Goal: Task Accomplishment & Management: Complete application form

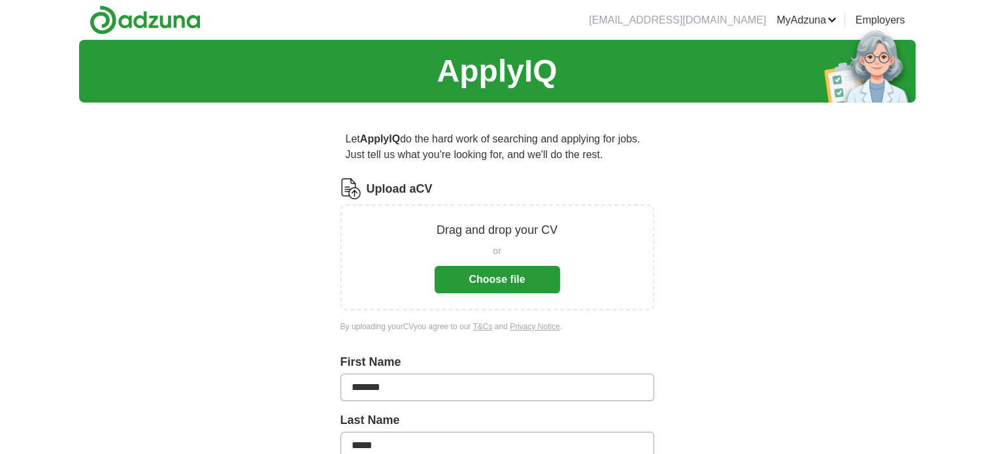
click at [467, 277] on button "Choose file" at bounding box center [497, 279] width 125 height 27
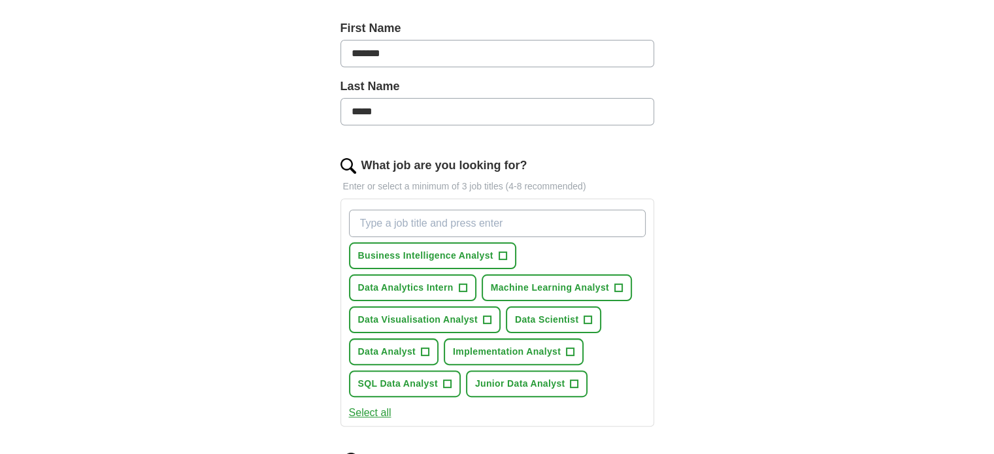
scroll to position [289, 0]
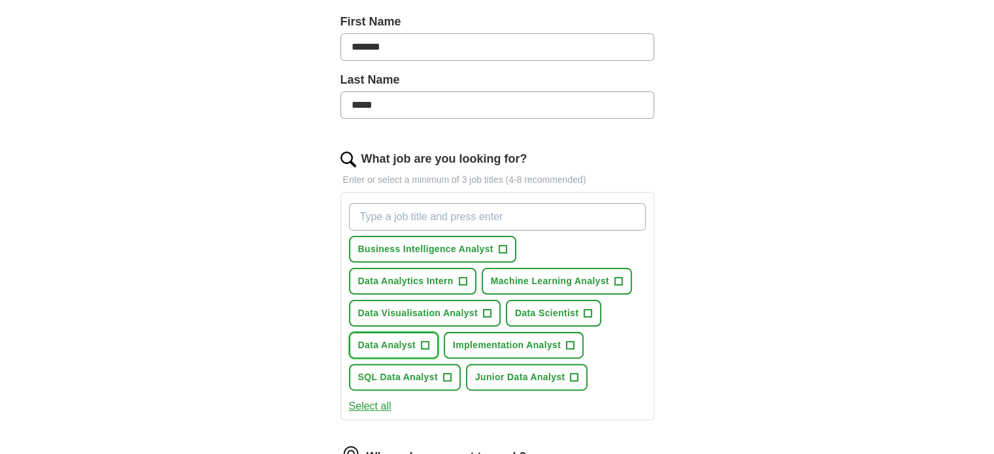
click at [423, 343] on span "+" at bounding box center [425, 345] width 8 height 10
click at [445, 376] on span "+" at bounding box center [447, 378] width 8 height 10
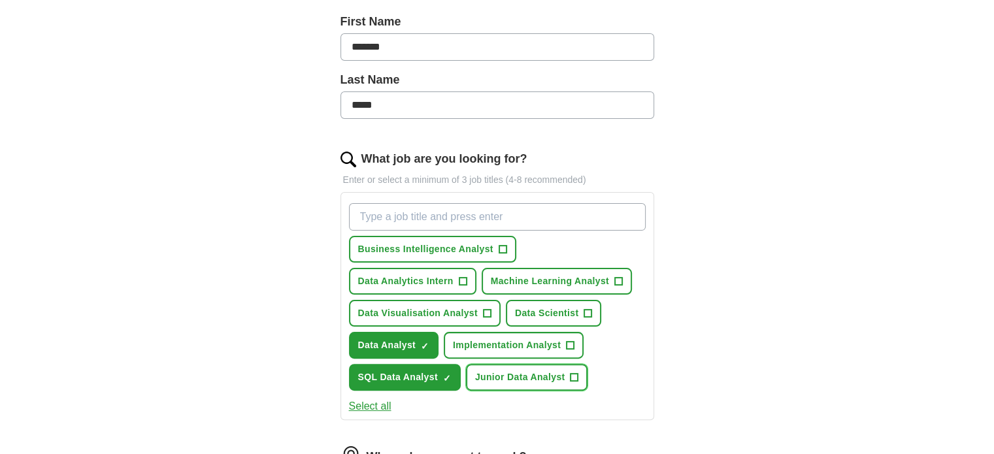
click at [520, 380] on span "Junior Data Analyst" at bounding box center [520, 378] width 90 height 14
click at [465, 315] on span "Data Visualisation Analyst" at bounding box center [418, 314] width 120 height 14
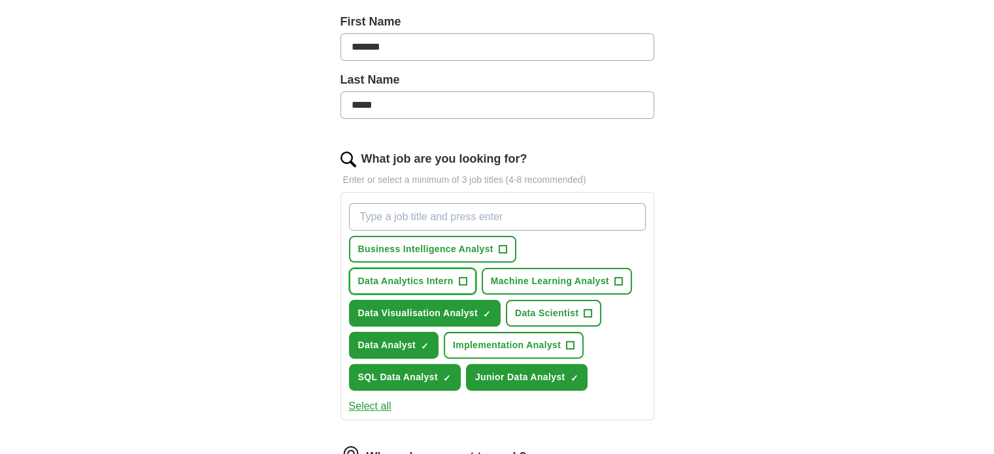
click at [454, 275] on button "Data Analytics Intern +" at bounding box center [412, 281] width 127 height 27
click at [494, 254] on button "Business Intelligence Analyst +" at bounding box center [432, 249] width 167 height 27
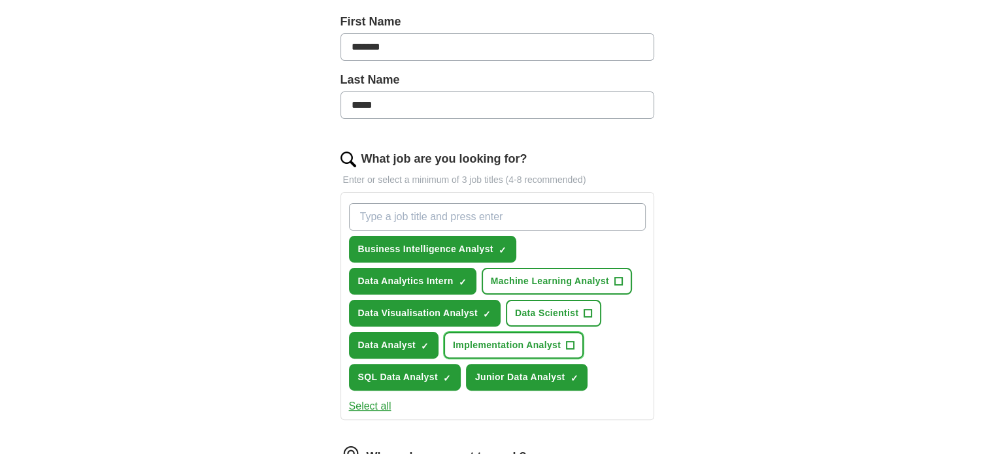
click at [513, 353] on button "Implementation Analyst +" at bounding box center [514, 345] width 140 height 27
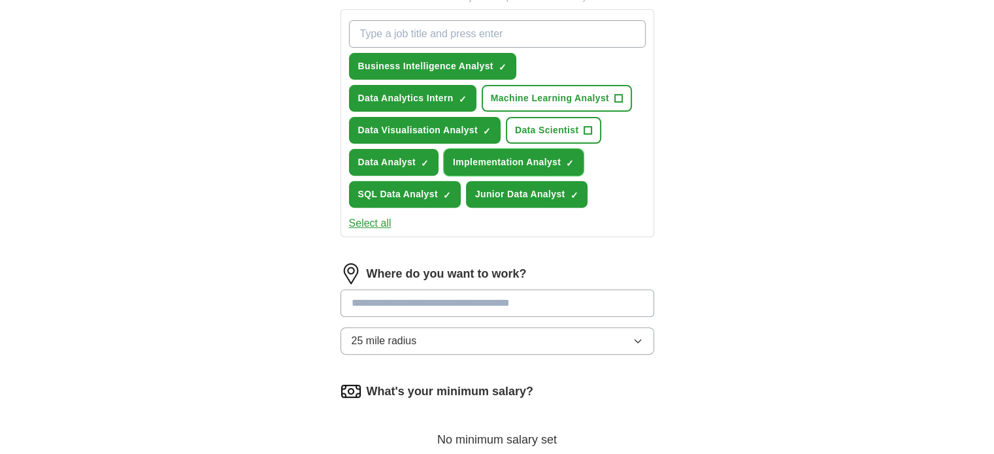
scroll to position [473, 0]
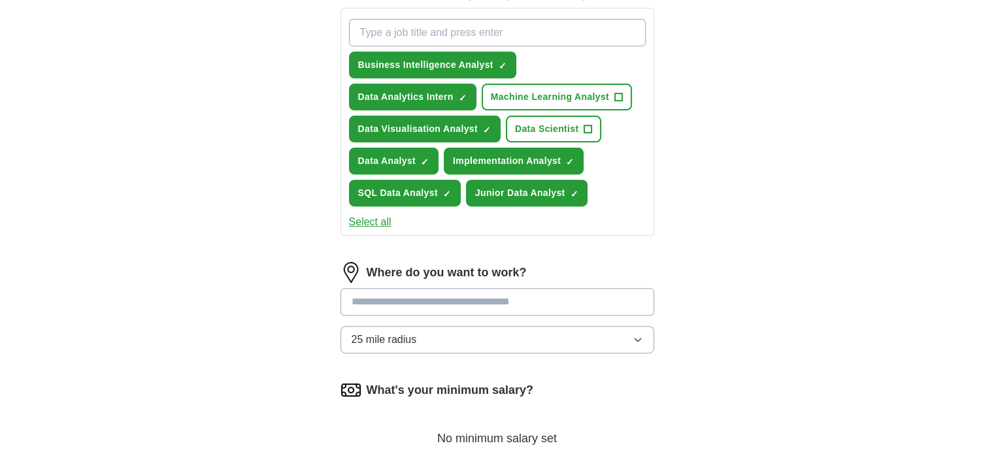
click at [393, 295] on input at bounding box center [497, 301] width 314 height 27
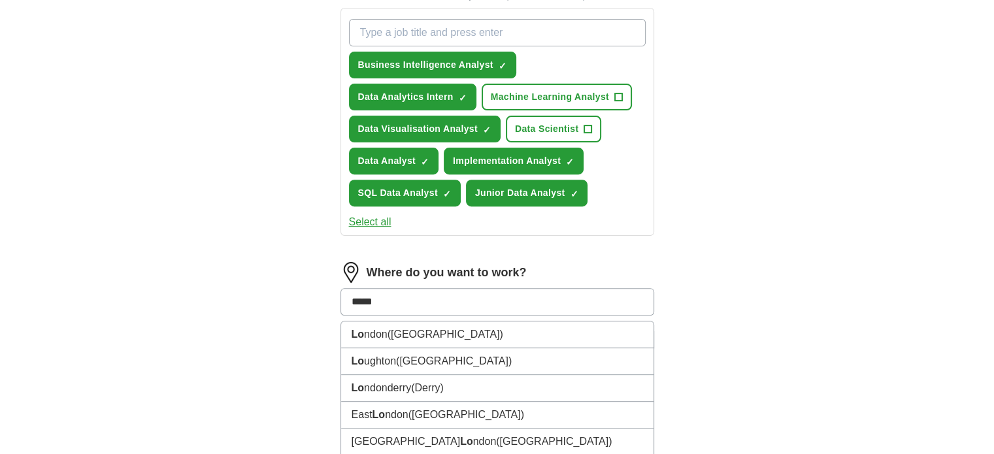
type input "******"
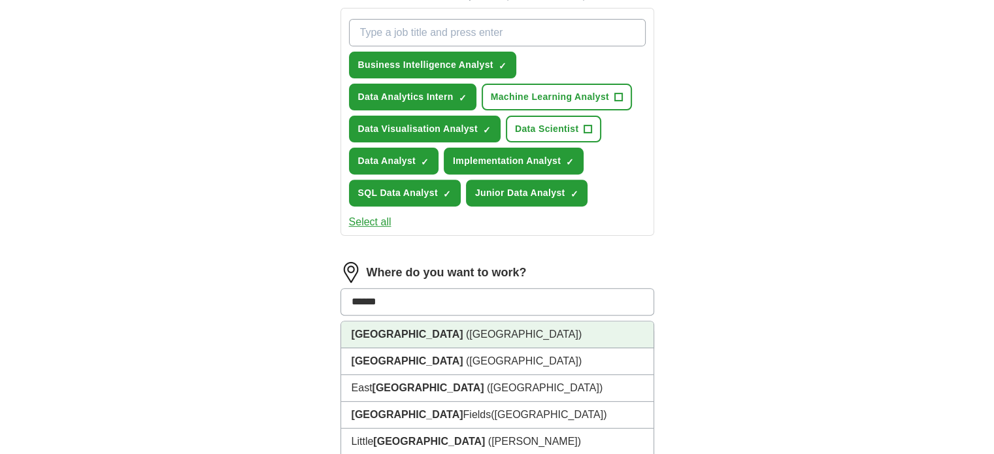
click at [466, 334] on span "([GEOGRAPHIC_DATA])" at bounding box center [524, 334] width 116 height 11
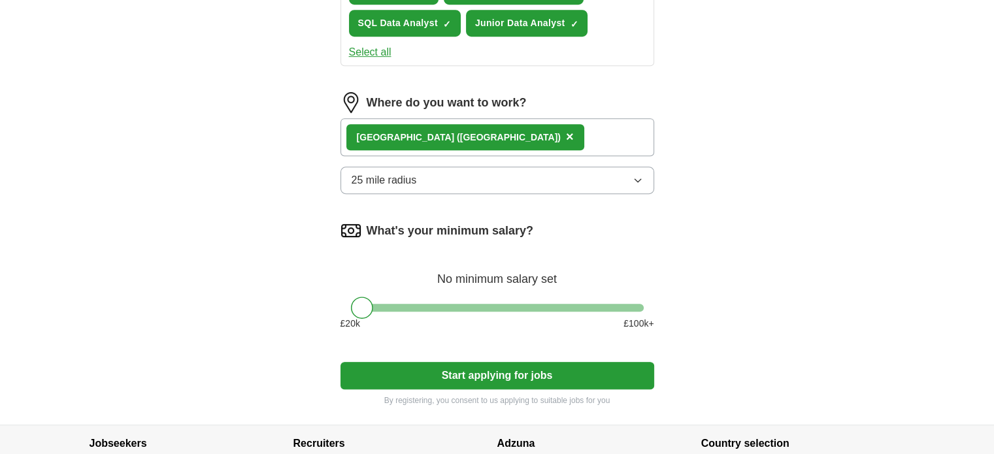
scroll to position [644, 0]
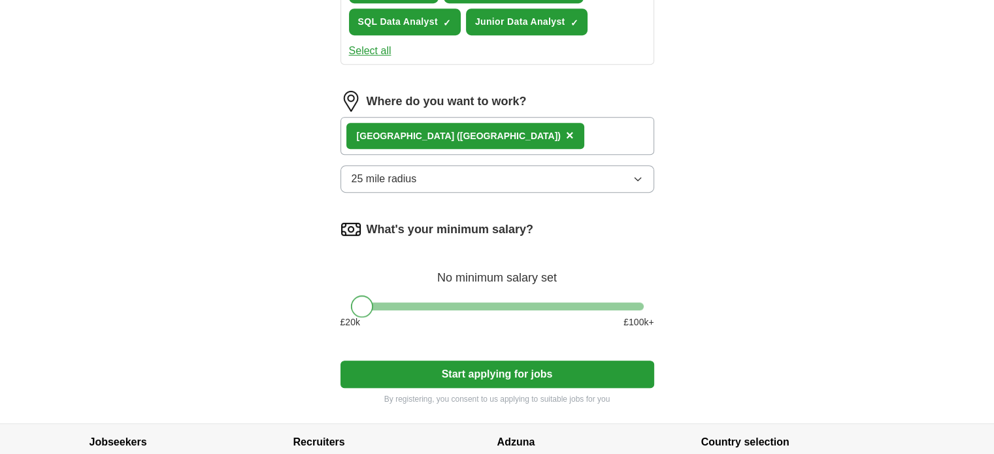
click at [356, 299] on div at bounding box center [362, 306] width 22 height 22
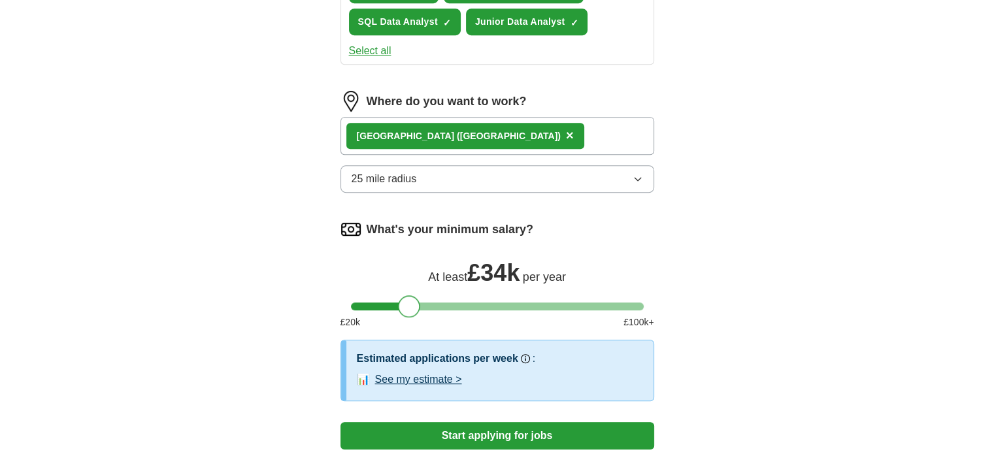
drag, startPoint x: 361, startPoint y: 305, endPoint x: 408, endPoint y: 305, distance: 46.4
click at [408, 305] on div at bounding box center [409, 306] width 22 height 22
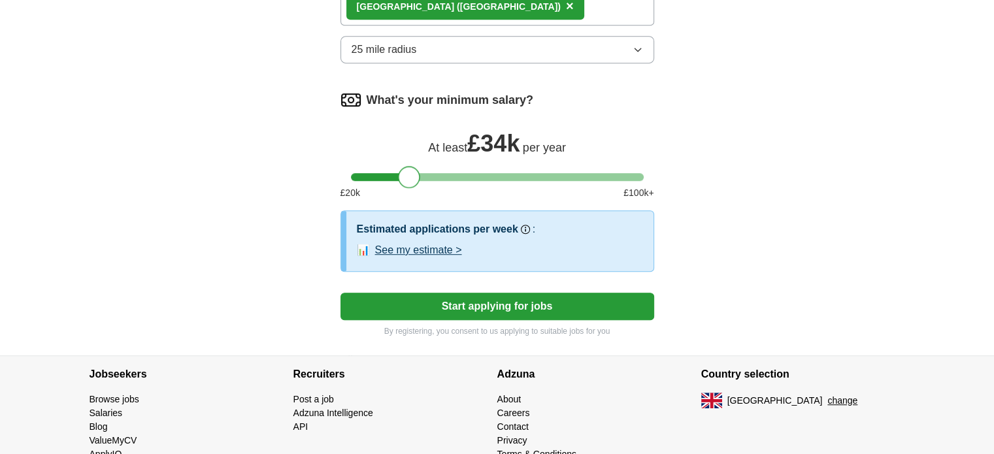
scroll to position [783, 0]
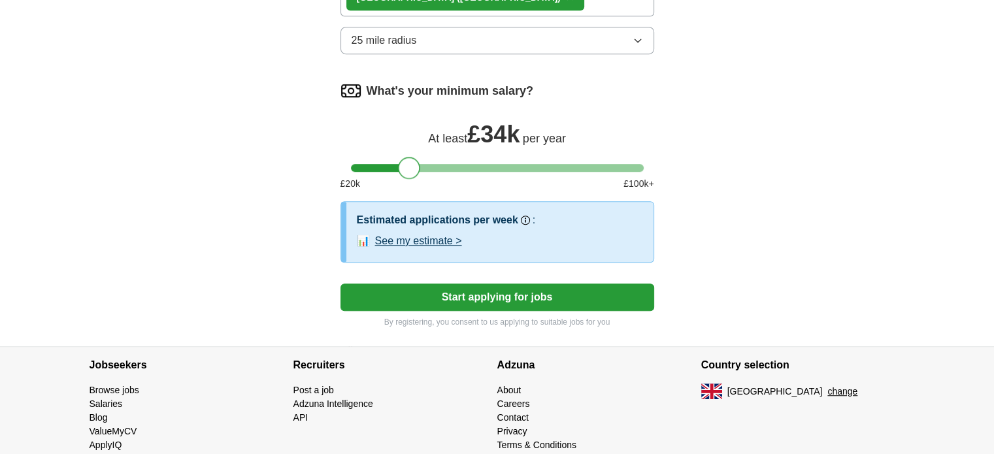
click at [467, 295] on button "Start applying for jobs" at bounding box center [497, 297] width 314 height 27
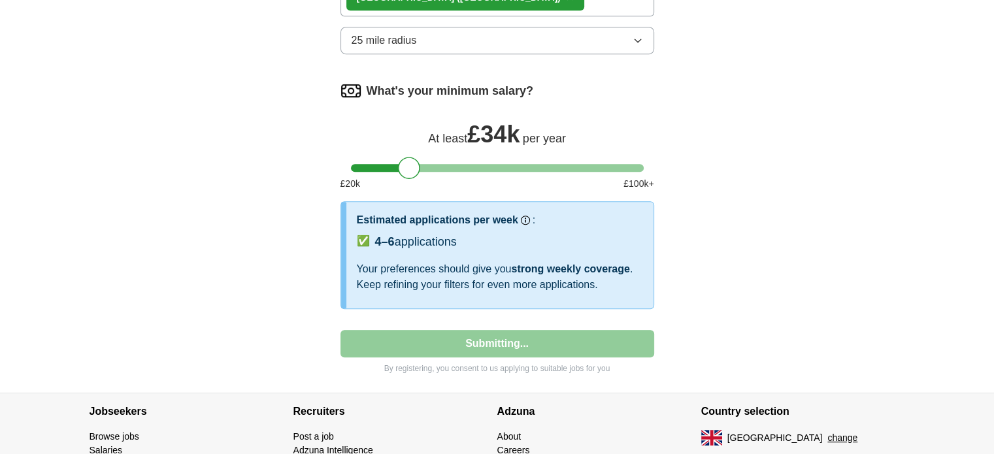
select select "**"
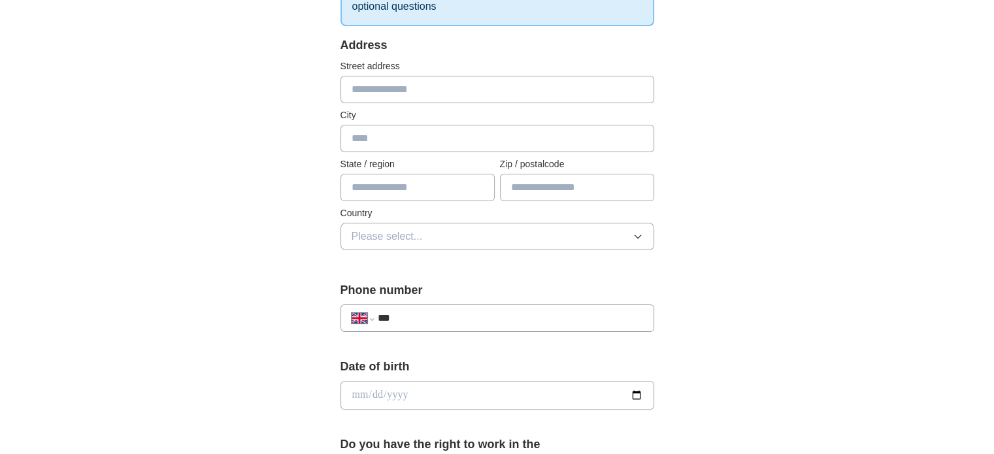
scroll to position [392, 0]
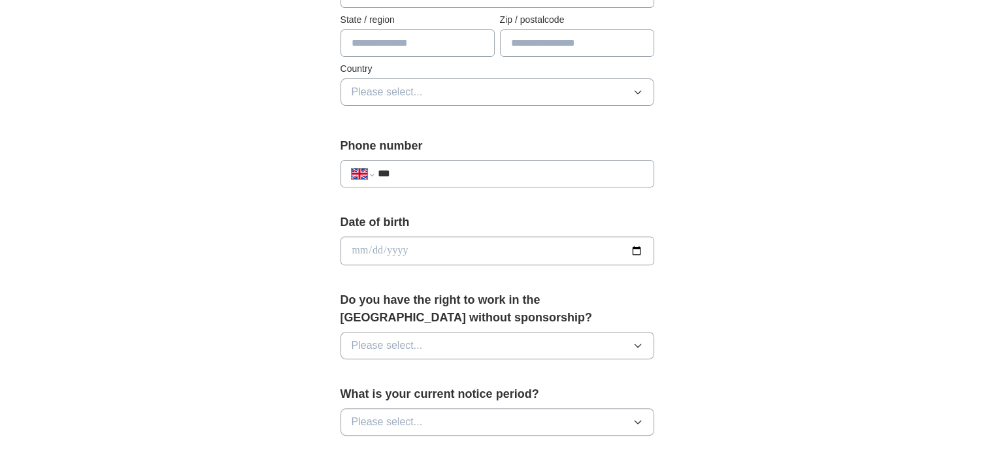
click at [442, 342] on button "Please select..." at bounding box center [497, 345] width 314 height 27
click at [392, 372] on div "Yes" at bounding box center [497, 376] width 291 height 16
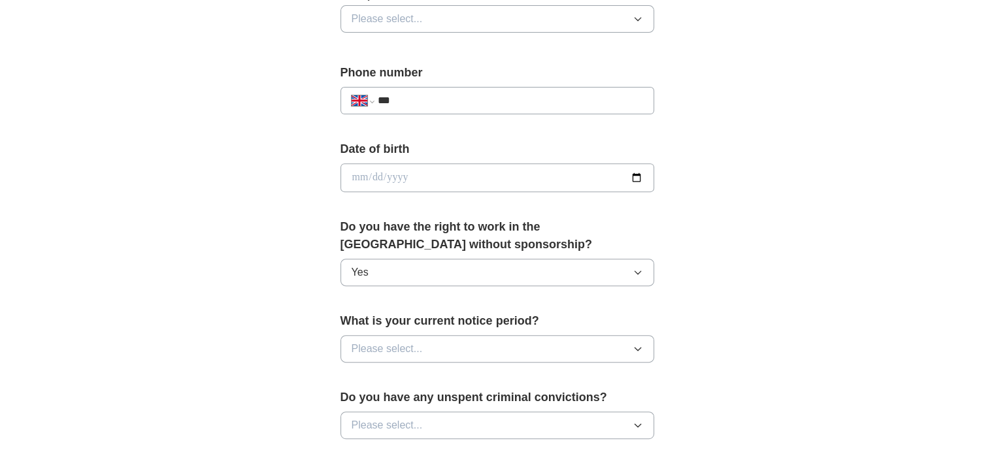
click at [403, 348] on span "Please select..." at bounding box center [387, 349] width 71 height 16
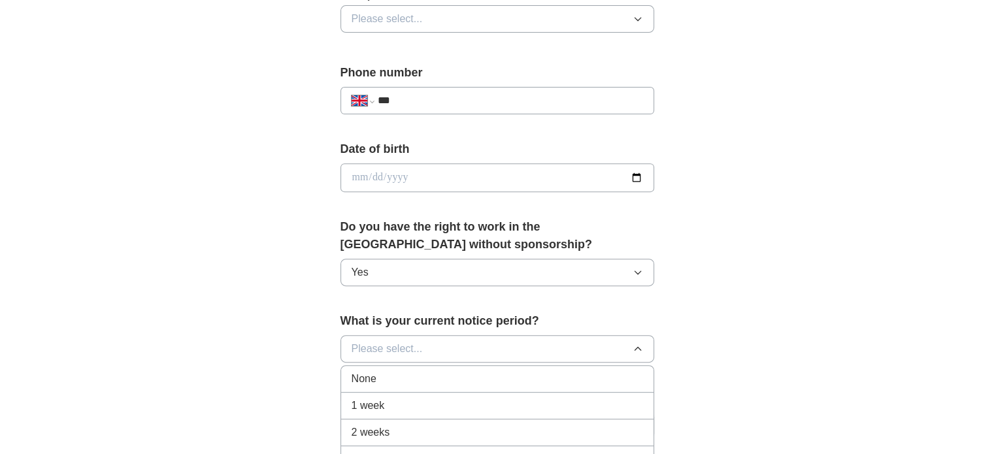
click at [402, 378] on div "None" at bounding box center [497, 379] width 291 height 16
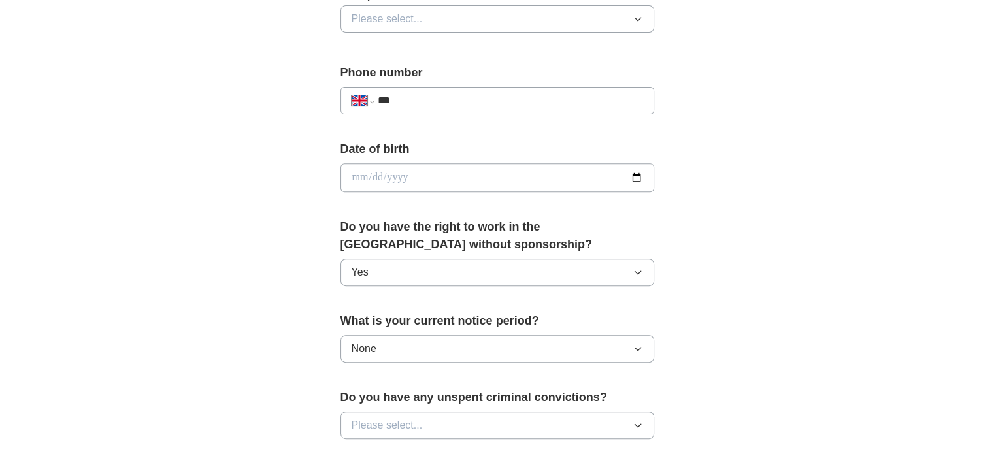
scroll to position [565, 0]
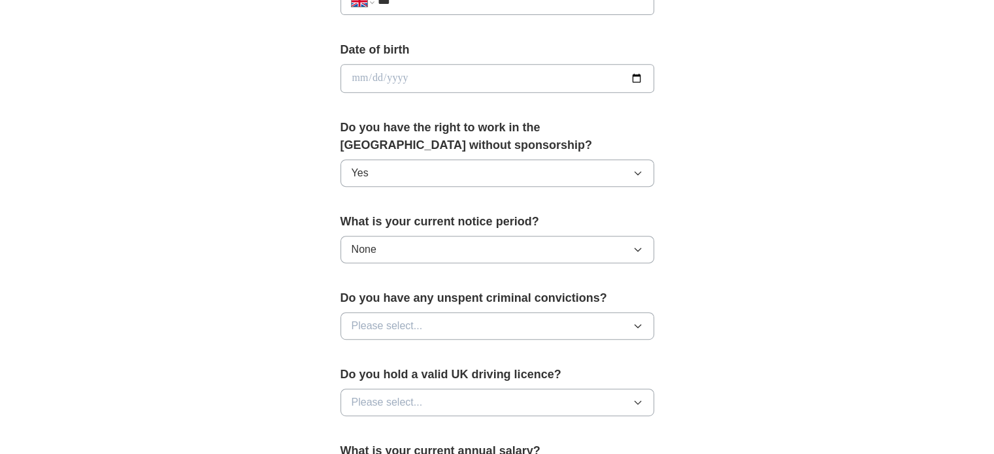
click at [411, 324] on span "Please select..." at bounding box center [387, 326] width 71 height 16
click at [391, 380] on div "No" at bounding box center [497, 383] width 291 height 16
click at [419, 400] on span "Please select..." at bounding box center [387, 403] width 71 height 16
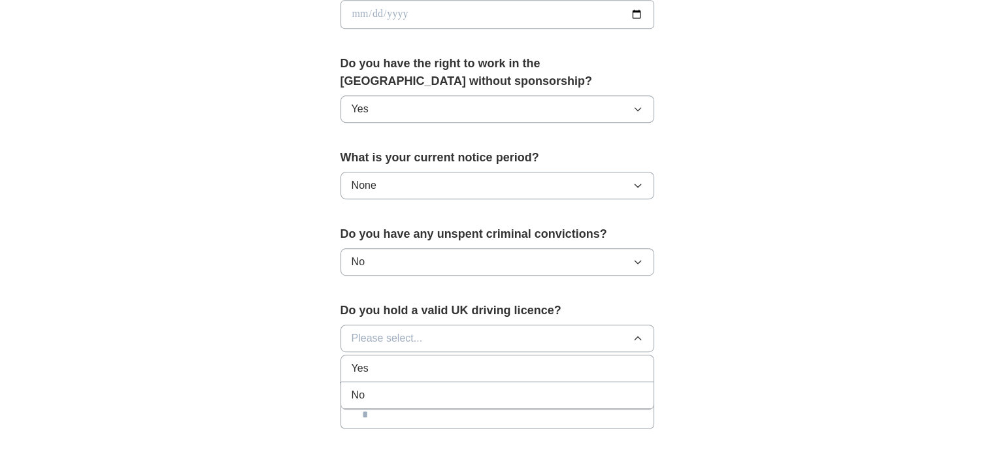
click at [379, 389] on div "No" at bounding box center [497, 396] width 291 height 16
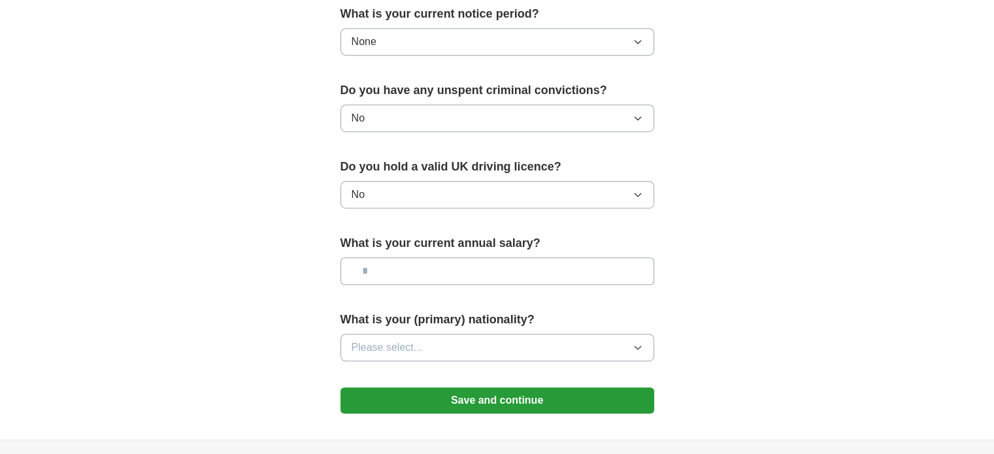
scroll to position [775, 0]
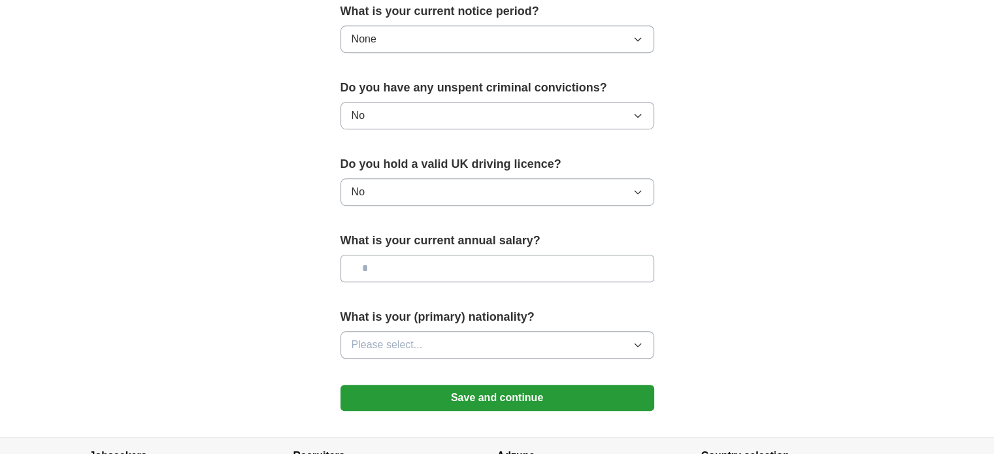
click at [405, 338] on span "Please select..." at bounding box center [387, 345] width 71 height 16
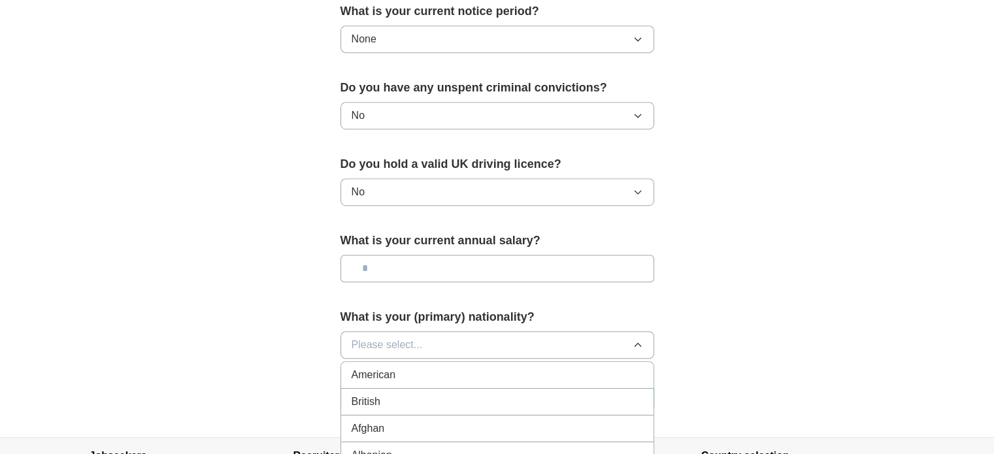
drag, startPoint x: 405, startPoint y: 338, endPoint x: 446, endPoint y: 404, distance: 77.5
click at [446, 359] on div "Please select... American British Afghan Albanian Algerian [GEOGRAPHIC_DATA] [D…" at bounding box center [497, 344] width 314 height 27
click at [398, 391] on div "[DEMOGRAPHIC_DATA]" at bounding box center [497, 399] width 291 height 16
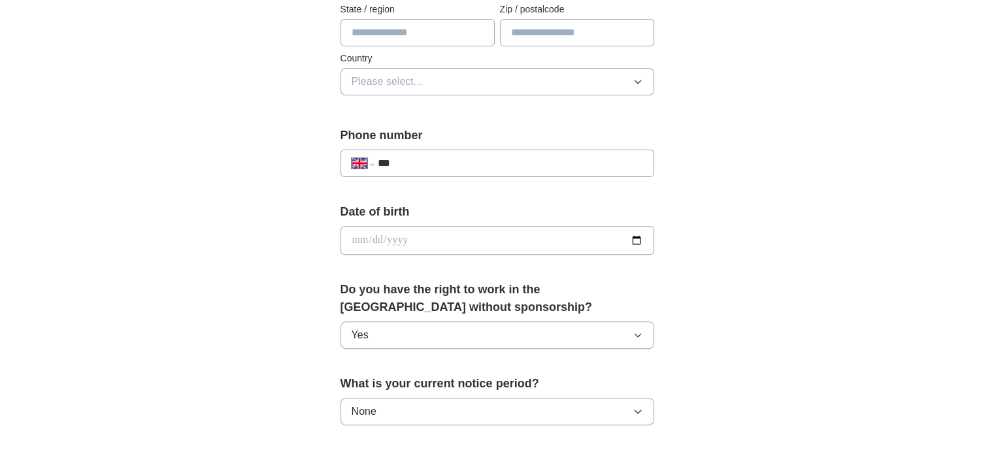
scroll to position [396, 0]
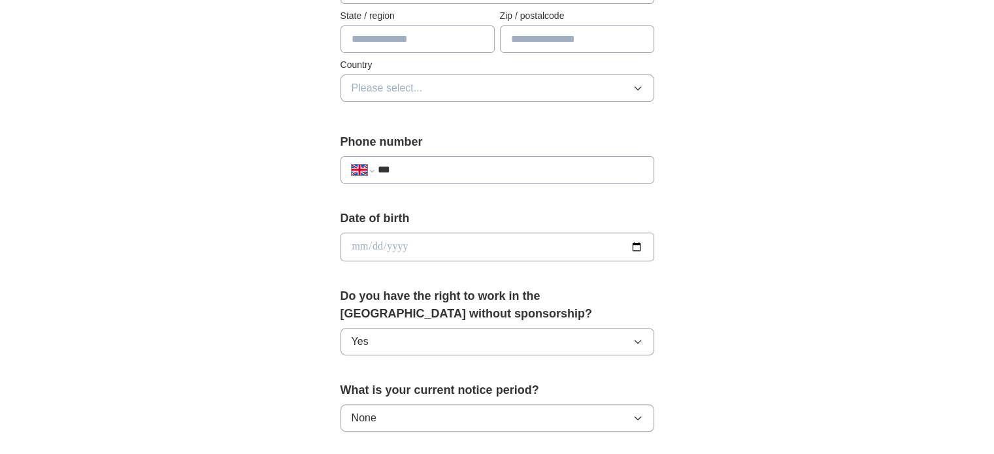
click at [351, 238] on input "date" at bounding box center [497, 247] width 314 height 29
type input "**********"
click at [440, 165] on input "***" at bounding box center [509, 170] width 265 height 16
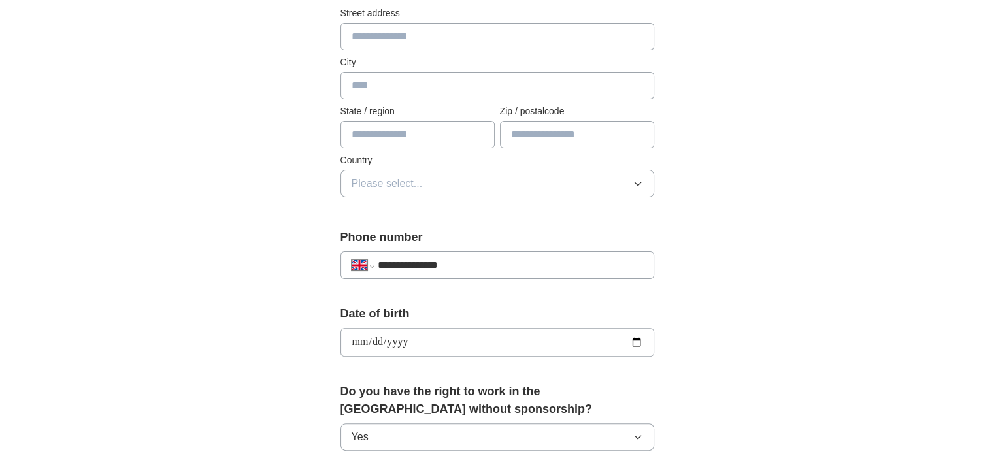
scroll to position [300, 0]
type input "**********"
click at [404, 182] on span "Please select..." at bounding box center [387, 184] width 71 height 16
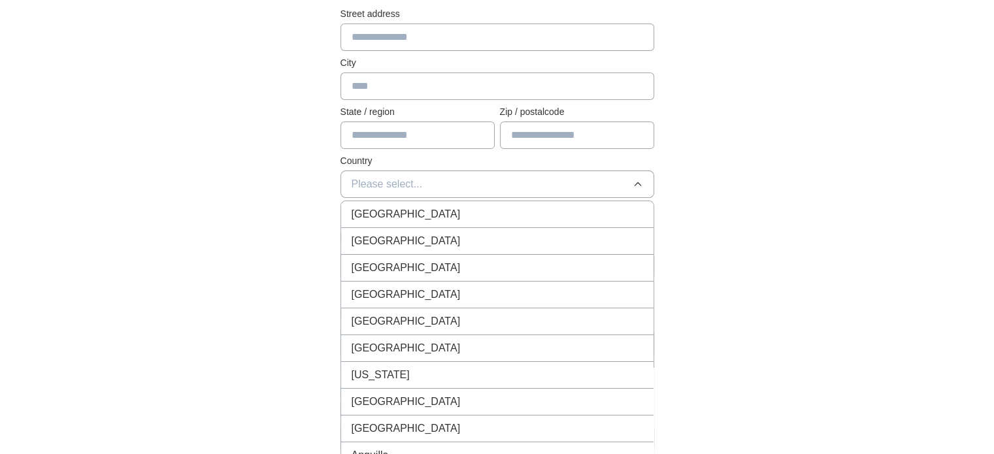
click at [405, 213] on span "[GEOGRAPHIC_DATA]" at bounding box center [406, 215] width 109 height 16
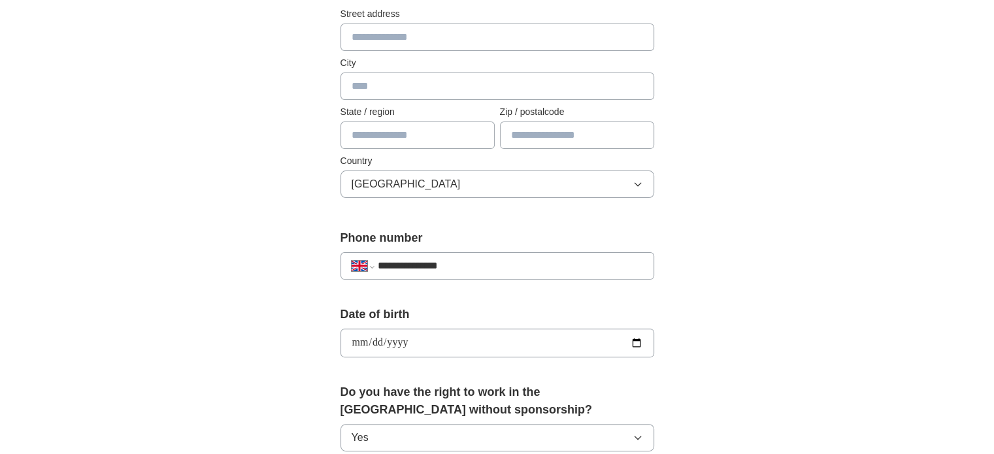
click at [365, 143] on input "text" at bounding box center [417, 135] width 154 height 27
type input "**********"
click at [525, 143] on input "text" at bounding box center [577, 135] width 154 height 27
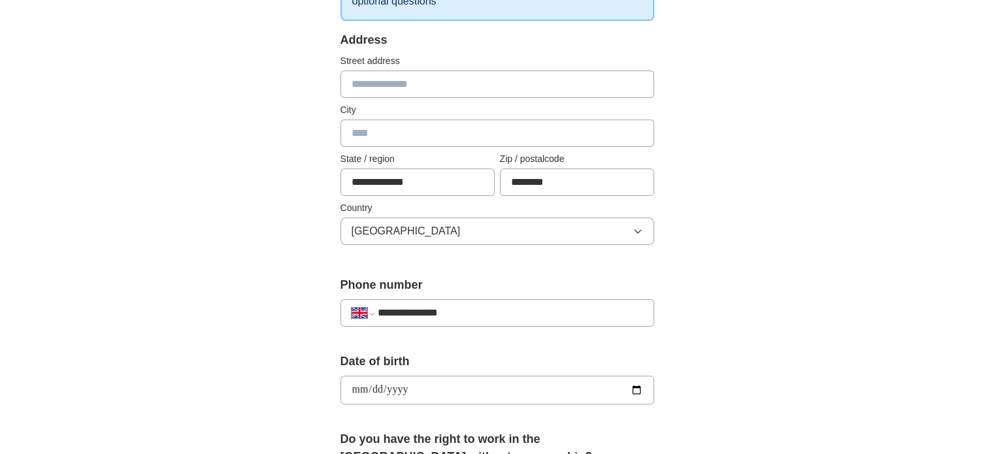
type input "********"
click at [390, 124] on input "text" at bounding box center [497, 133] width 314 height 27
type input "********"
click at [363, 92] on input "text" at bounding box center [497, 84] width 314 height 27
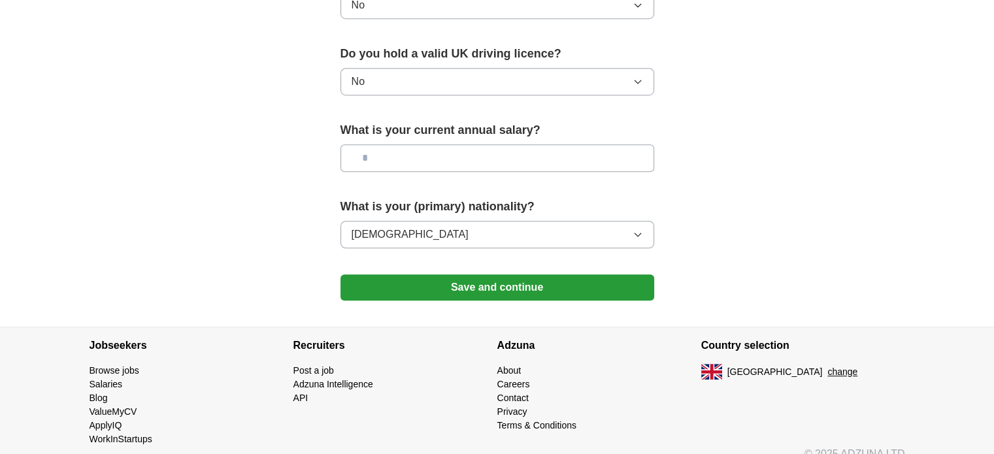
scroll to position [899, 0]
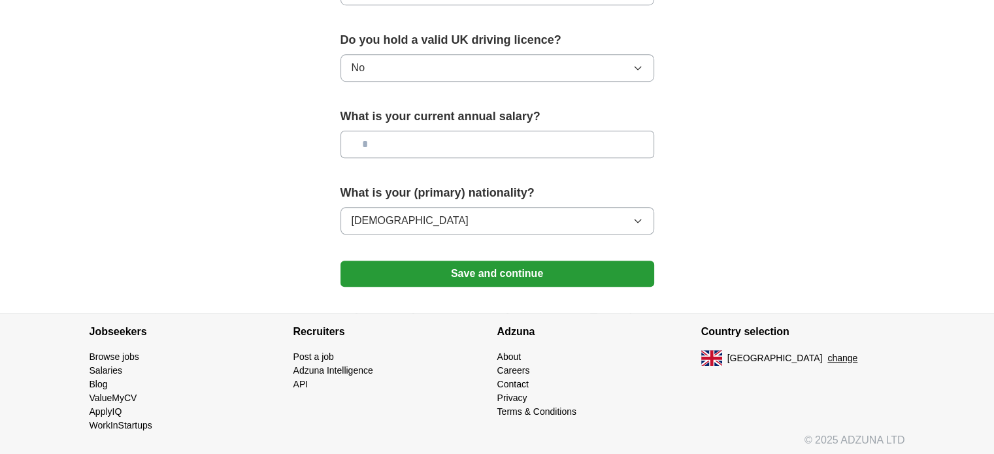
type input "**********"
click at [414, 268] on button "Save and continue" at bounding box center [497, 274] width 314 height 26
